Goal: Check status: Check status

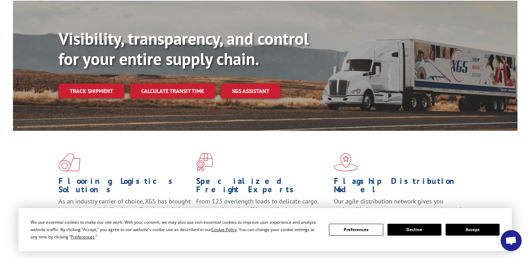
scroll to position [23, 0]
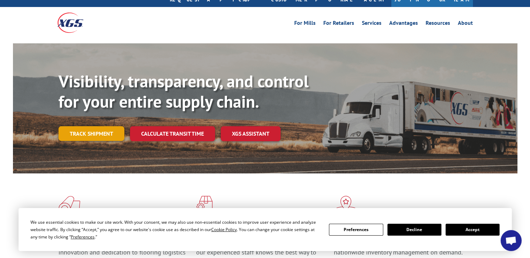
click at [100, 126] on link "Track shipment" at bounding box center [91, 133] width 66 height 15
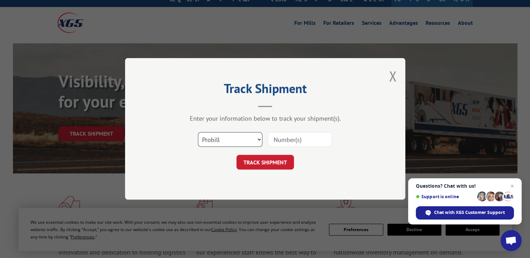
click at [216, 133] on select "Select category... Probill BOL PO" at bounding box center [230, 140] width 64 height 15
click at [198, 133] on select "Select category... Probill BOL PO" at bounding box center [230, 140] width 64 height 15
click at [286, 146] on input at bounding box center [300, 140] width 64 height 15
click at [283, 133] on input at bounding box center [300, 140] width 64 height 15
paste input "5873831"
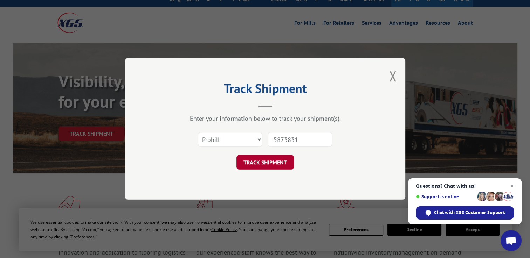
type input "5873831"
click at [274, 158] on button "TRACK SHIPMENT" at bounding box center [264, 162] width 57 height 15
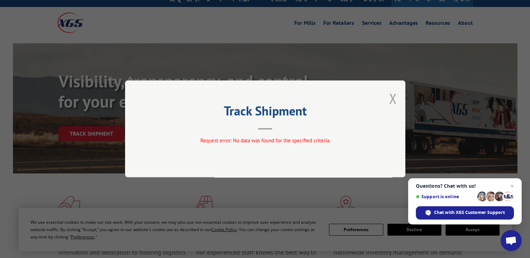
click at [394, 95] on button "Close modal" at bounding box center [393, 98] width 8 height 19
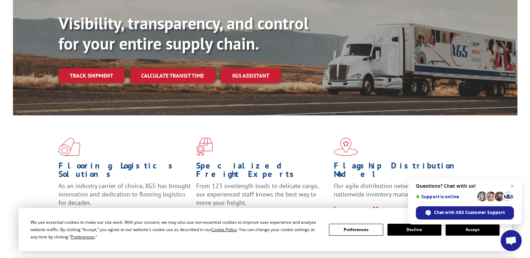
scroll to position [93, 0]
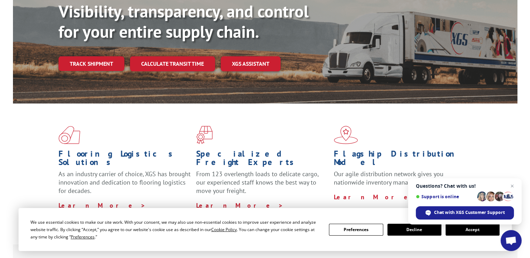
click at [466, 231] on button "Accept" at bounding box center [472, 230] width 54 height 12
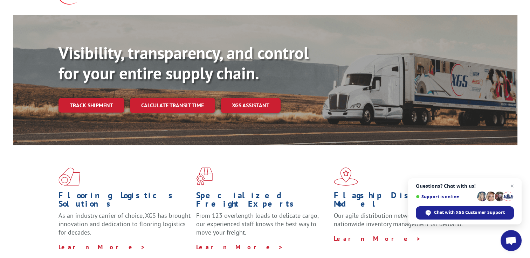
scroll to position [23, 0]
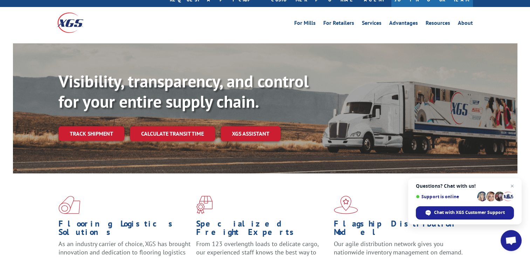
click at [102, 126] on link "Track shipment" at bounding box center [91, 133] width 66 height 15
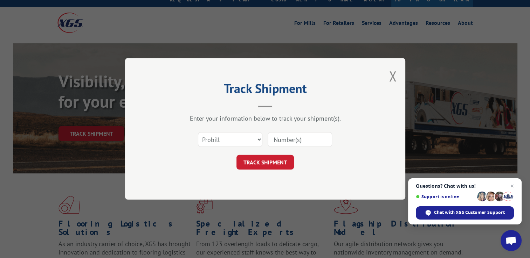
click at [199, 146] on div "Select category... Probill BOL PO" at bounding box center [230, 140] width 64 height 16
click at [214, 144] on select "Select category... Probill BOL PO" at bounding box center [230, 140] width 64 height 15
select select "bol"
click at [198, 133] on select "Select category... Probill BOL PO" at bounding box center [230, 140] width 64 height 15
drag, startPoint x: 301, startPoint y: 139, endPoint x: 295, endPoint y: 142, distance: 6.3
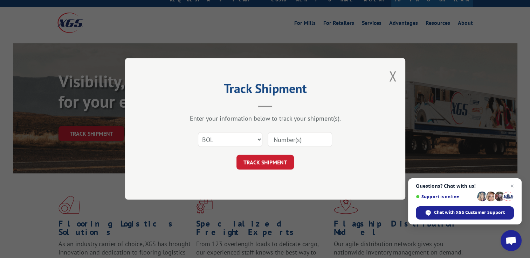
click at [301, 139] on input at bounding box center [300, 140] width 64 height 15
paste input "5873831"
type input "5873831"
click at [252, 165] on button "TRACK SHIPMENT" at bounding box center [264, 162] width 57 height 15
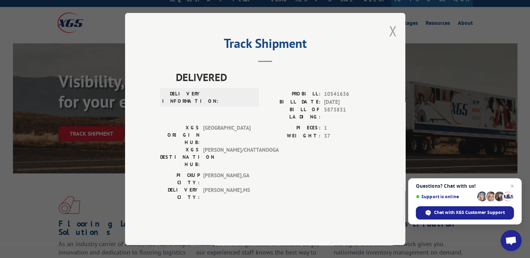
click at [389, 40] on button "Close modal" at bounding box center [393, 31] width 8 height 19
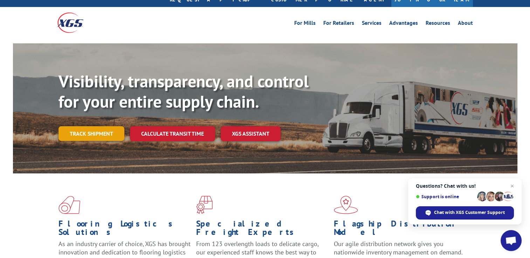
click at [106, 126] on link "Track shipment" at bounding box center [91, 133] width 66 height 15
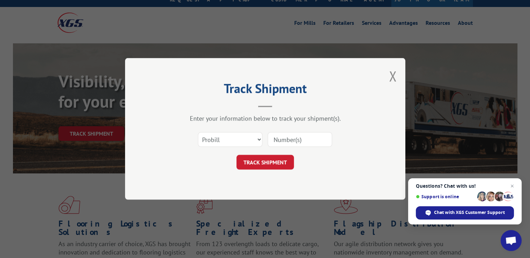
click at [293, 144] on input at bounding box center [300, 140] width 64 height 15
click at [213, 146] on select "Select category... Probill BOL PO" at bounding box center [230, 140] width 64 height 15
select select "bol"
click at [198, 133] on select "Select category... Probill BOL PO" at bounding box center [230, 140] width 64 height 15
click at [287, 134] on input at bounding box center [300, 140] width 64 height 15
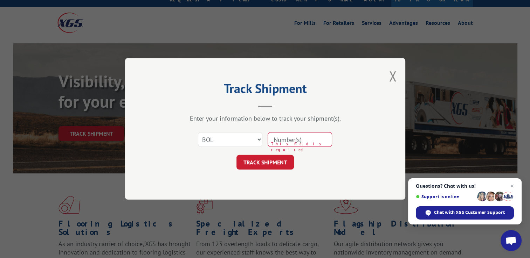
paste input "15885469"
type input "15885469"
click at [259, 162] on button "TRACK SHIPMENT" at bounding box center [264, 162] width 57 height 15
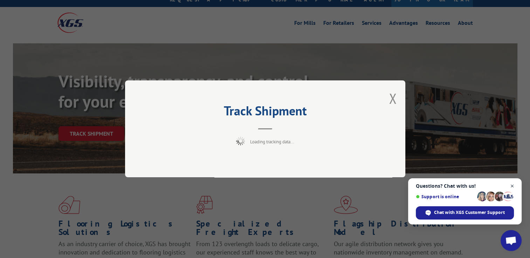
click at [512, 186] on span "Close chat" at bounding box center [512, 186] width 9 height 9
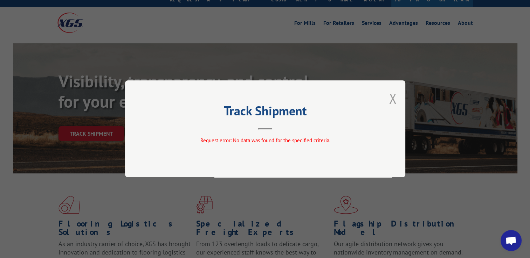
click at [394, 104] on button "Close modal" at bounding box center [393, 98] width 8 height 19
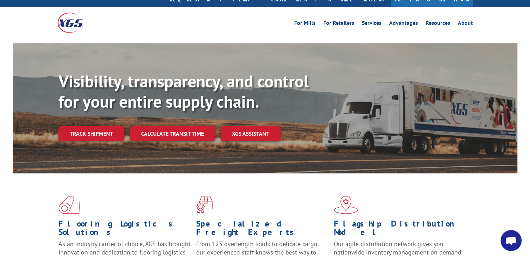
click at [85, 126] on link "Track shipment" at bounding box center [91, 133] width 66 height 15
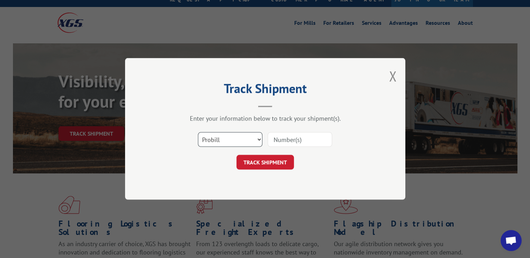
click at [236, 144] on select "Select category... Probill BOL PO" at bounding box center [230, 140] width 64 height 15
drag, startPoint x: 298, startPoint y: 138, endPoint x: 296, endPoint y: 143, distance: 6.0
click at [298, 138] on input at bounding box center [300, 140] width 64 height 15
type input "17612067"
click button "TRACK SHIPMENT" at bounding box center [264, 162] width 57 height 15
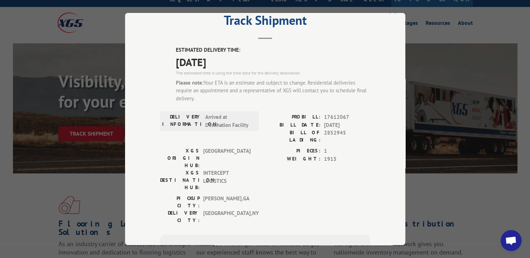
scroll to position [0, 0]
